Goal: Task Accomplishment & Management: Manage account settings

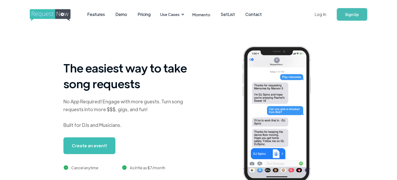
click at [324, 17] on link "Log In" at bounding box center [320, 14] width 22 height 18
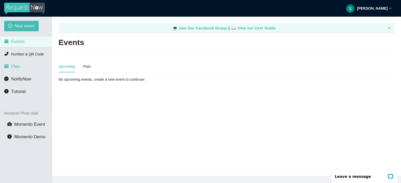
click at [13, 64] on span "Plan" at bounding box center [15, 66] width 9 height 5
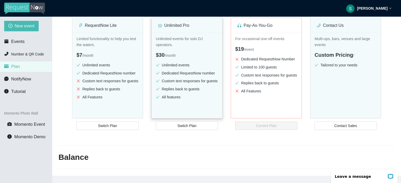
scroll to position [80, 0]
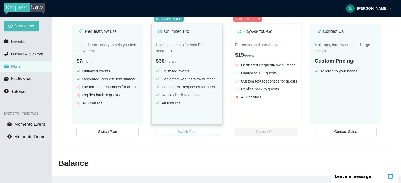
click at [198, 133] on button "Switch Plan" at bounding box center [187, 132] width 62 height 8
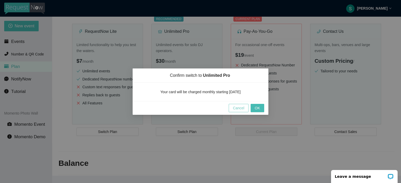
click at [241, 108] on span "Cancel" at bounding box center [238, 108] width 11 height 6
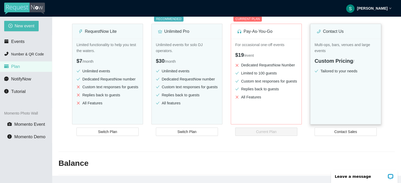
click at [342, 136] on div "Multi-ops, bars, venues and large events Custom Pricing / Tailored to your need…" at bounding box center [345, 89] width 70 height 100
click at [342, 131] on span "Contact Sales" at bounding box center [345, 132] width 23 height 6
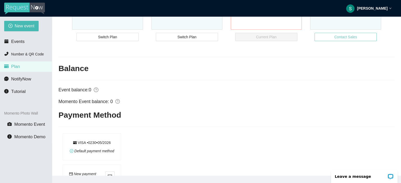
scroll to position [185, 0]
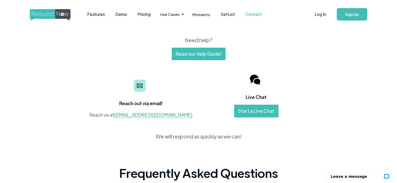
click at [267, 111] on link "Start a Live Chat" at bounding box center [256, 111] width 44 height 13
